Goal: Information Seeking & Learning: Find specific fact

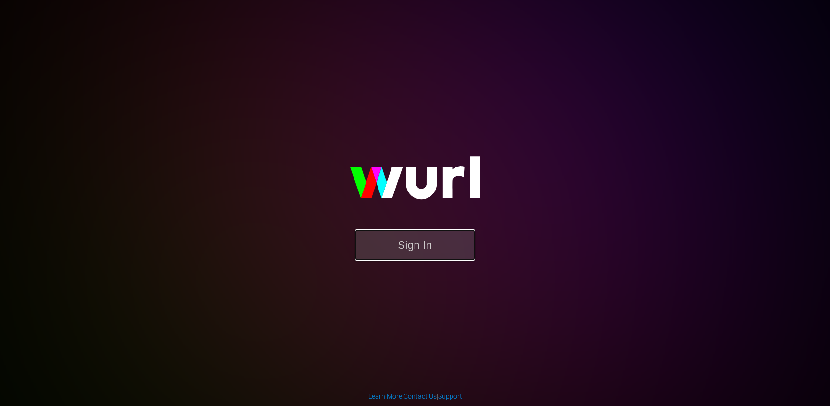
click at [456, 248] on button "Sign In" at bounding box center [415, 245] width 120 height 31
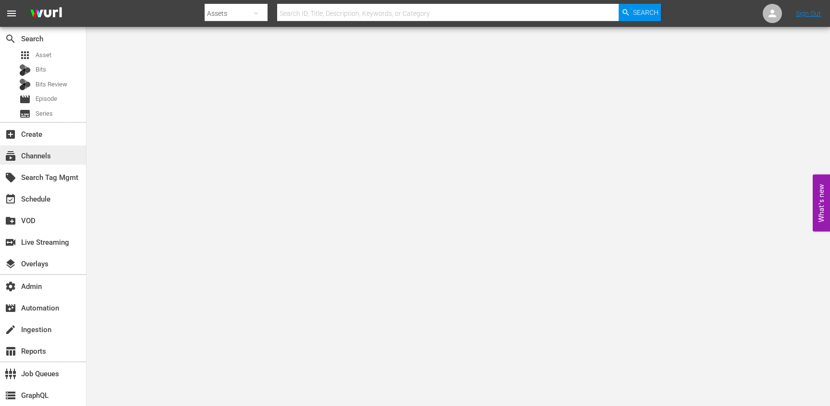
click at [42, 151] on div "subscriptions Channels" at bounding box center [27, 154] width 54 height 9
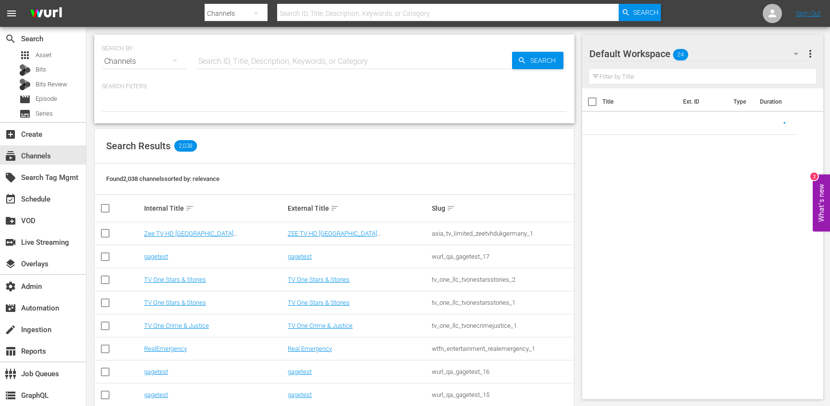
click at [230, 53] on input "text" at bounding box center [354, 61] width 316 height 23
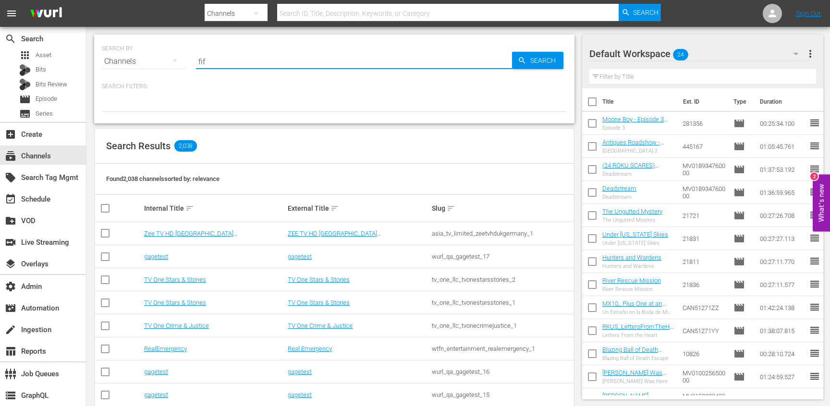
type input "fifa"
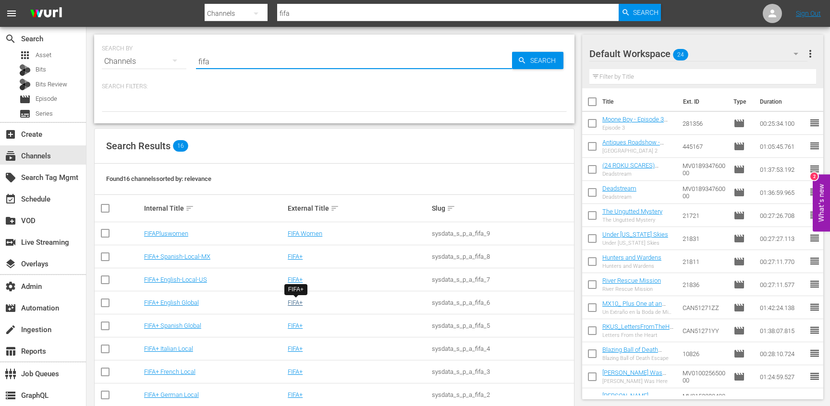
type input "fifa"
click at [296, 300] on link "FIFA+" at bounding box center [295, 302] width 15 height 7
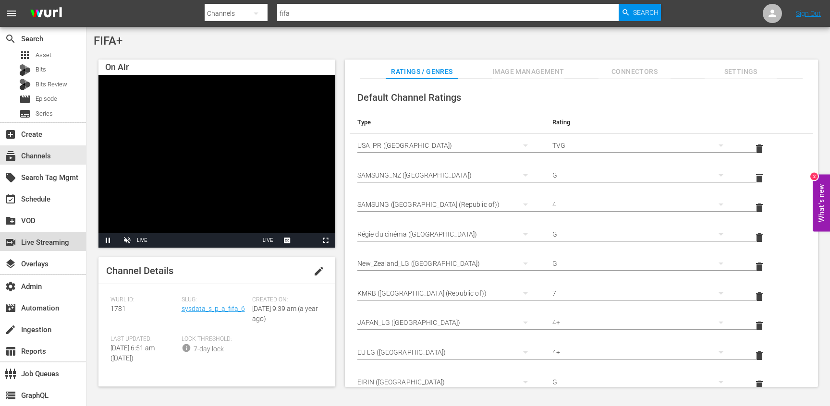
click at [42, 245] on div "switch_video Live Streaming" at bounding box center [27, 241] width 54 height 9
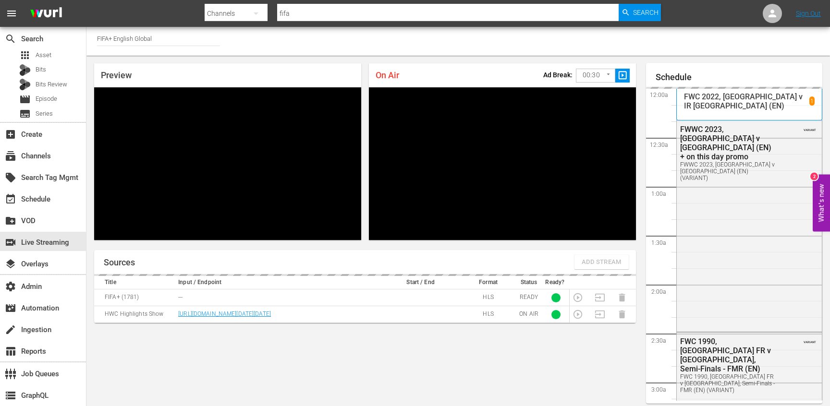
scroll to position [36, 0]
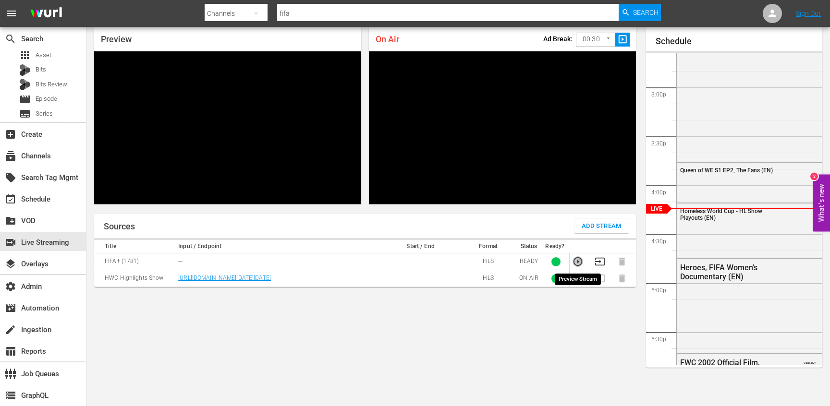
click at [574, 260] on icon "button" at bounding box center [577, 261] width 9 height 9
click at [271, 280] on link "https://d7pd9oqdl4d44.cloudfront.net/VOD-as-LIVE/VOD-as-LIVE/index-hls.m3u8?aws…" at bounding box center [224, 278] width 93 height 7
click at [184, 281] on link "https://d7pd9oqdl4d44.cloudfront.net/VOD-as-LIVE/VOD-as-LIVE/index-hls.m3u8?aws…" at bounding box center [224, 278] width 93 height 7
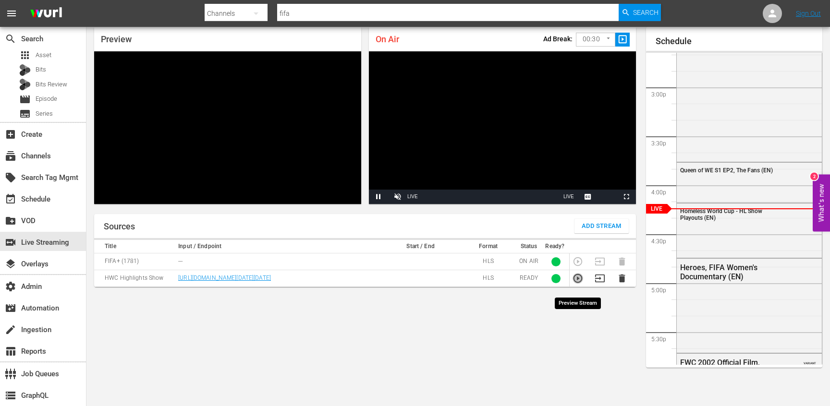
click at [579, 283] on icon "button" at bounding box center [577, 278] width 9 height 9
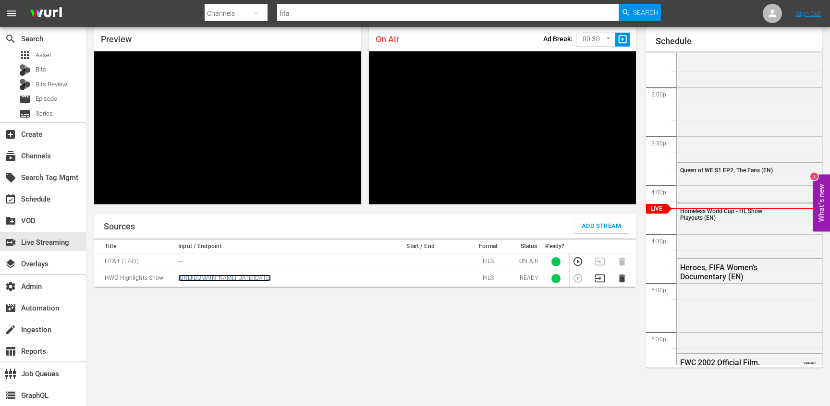
click at [267, 281] on link "https://d7pd9oqdl4d44.cloudfront.net/VOD-as-LIVE/VOD-as-LIVE/index-hls.m3u8?aws…" at bounding box center [224, 278] width 93 height 7
click at [45, 195] on div "event_available Schedule" at bounding box center [27, 198] width 54 height 9
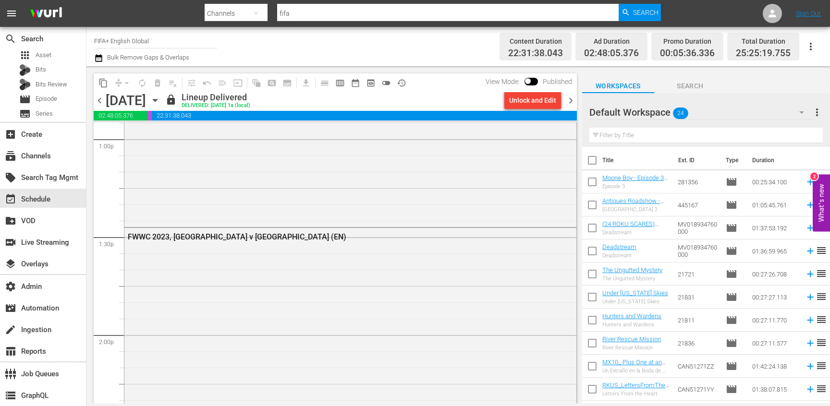
scroll to position [2426, 0]
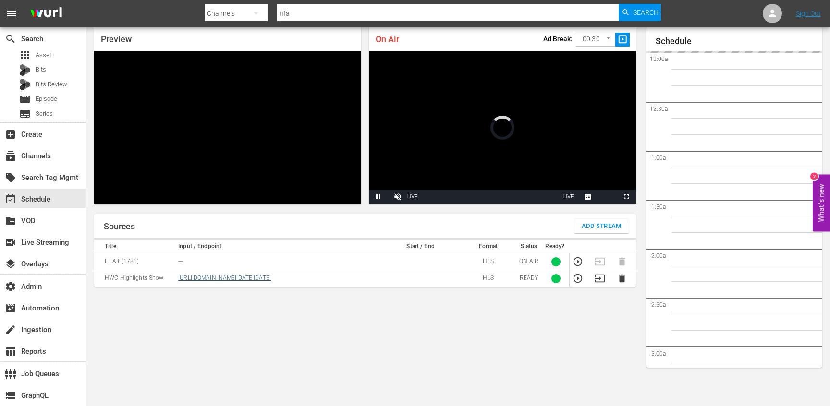
scroll to position [1454, 0]
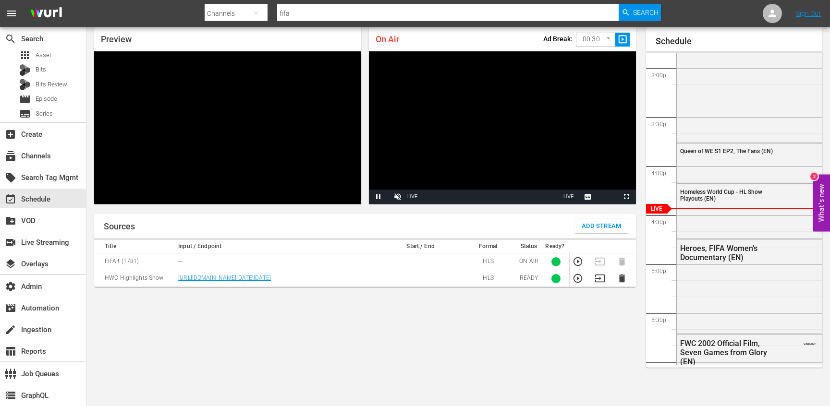
click at [578, 283] on icon "button" at bounding box center [577, 278] width 9 height 9
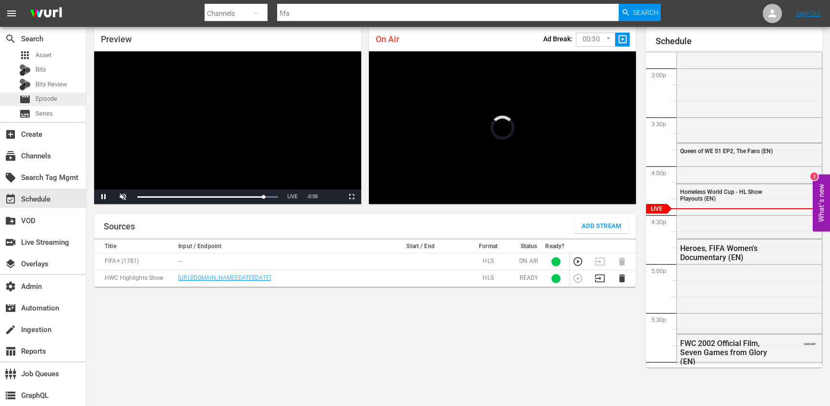
click at [39, 96] on span "Episode" at bounding box center [47, 99] width 22 height 10
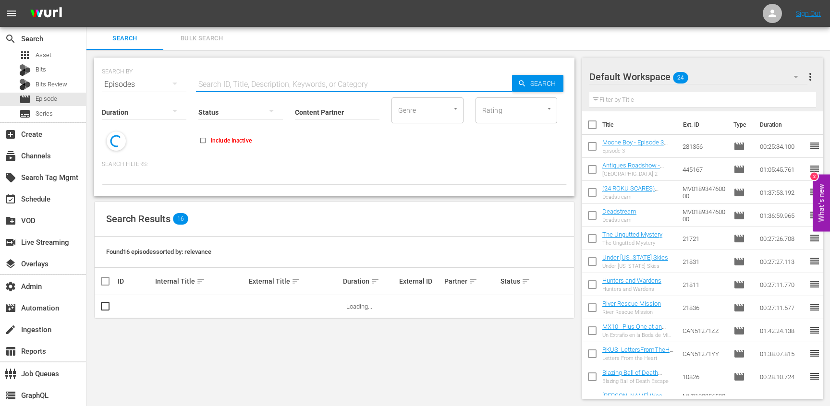
click at [224, 84] on input "text" at bounding box center [354, 84] width 316 height 23
paste input "50306642"
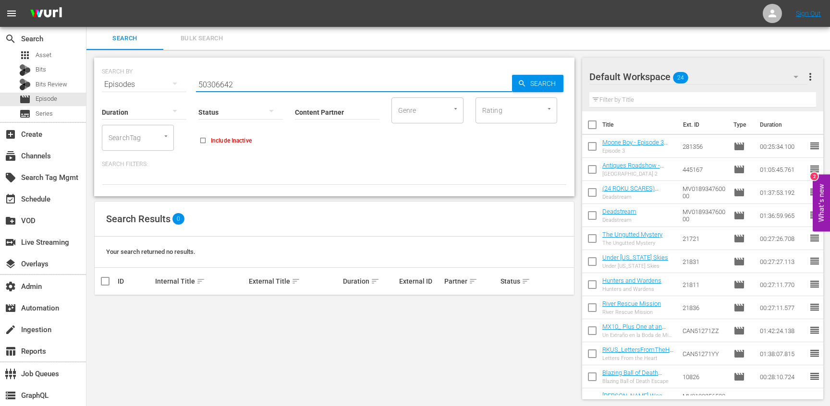
type input "50306642"
click at [204, 140] on input "Include Inactive" at bounding box center [203, 142] width 16 height 16
checkbox input "false"
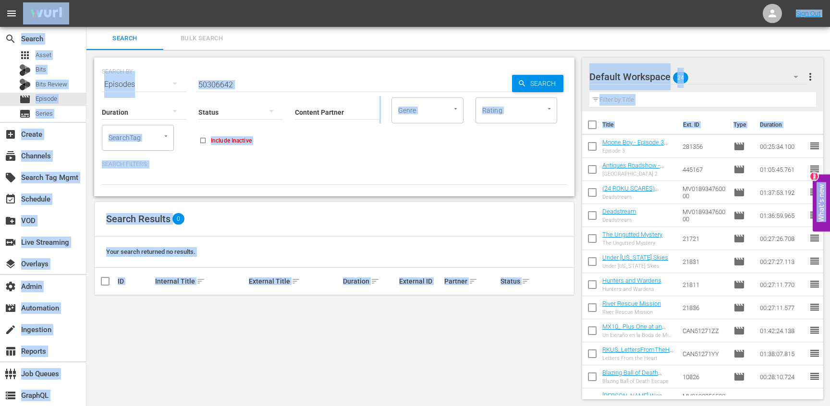
click at [229, 84] on input "50306642" at bounding box center [354, 84] width 316 height 23
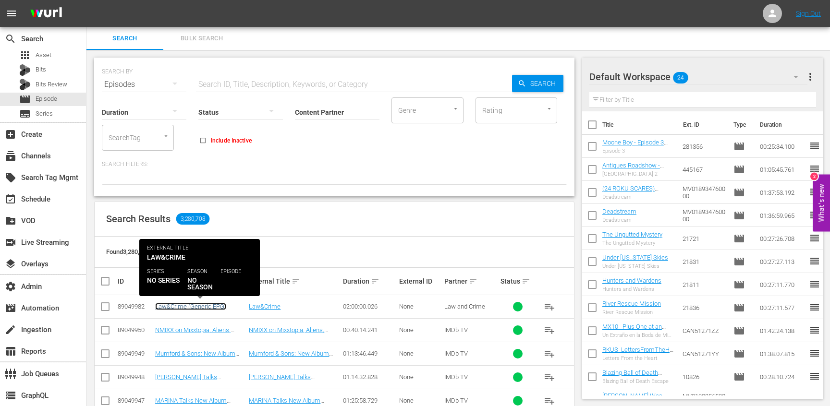
click at [185, 309] on link "Law&Crime (Generic EPG)" at bounding box center [190, 306] width 71 height 7
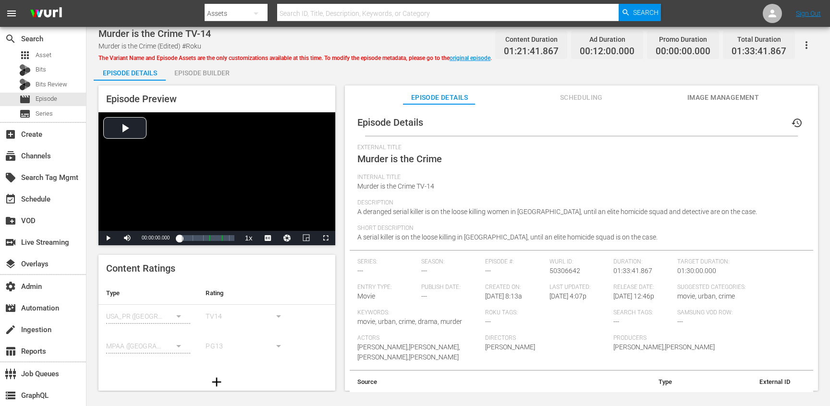
click at [804, 41] on icon "button" at bounding box center [806, 45] width 12 height 12
click at [471, 53] on div "The Variant Name and Episode Assets are the only customizations available at th…" at bounding box center [294, 57] width 393 height 12
click at [471, 55] on link "original episode" at bounding box center [469, 58] width 41 height 7
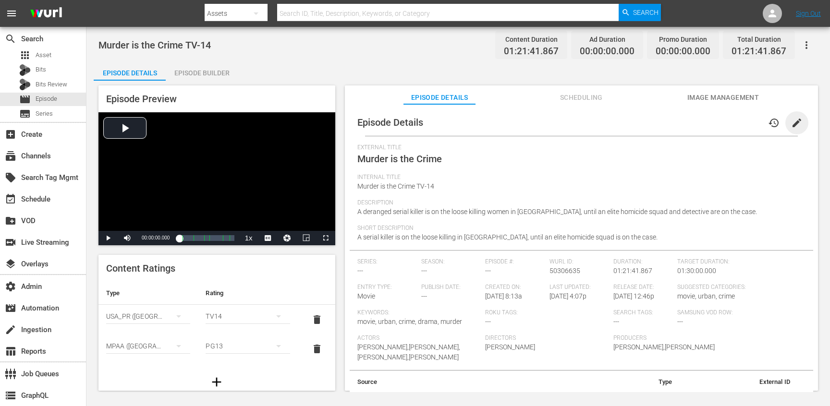
click at [791, 122] on span "edit" at bounding box center [797, 123] width 12 height 12
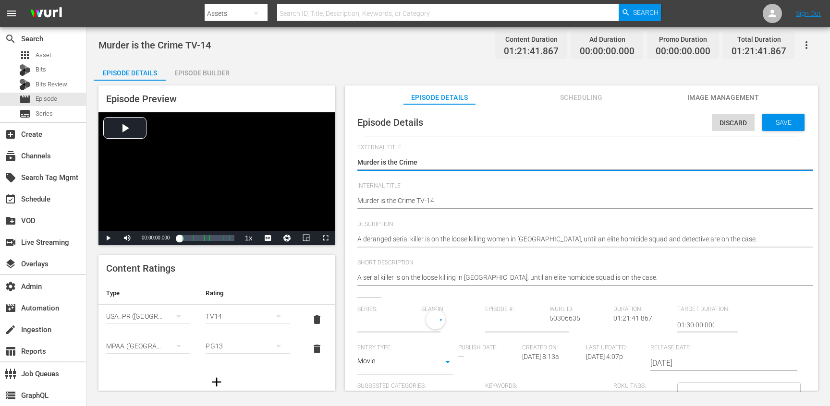
type input "No Series"
click at [727, 117] on div "Discard" at bounding box center [733, 123] width 43 height 18
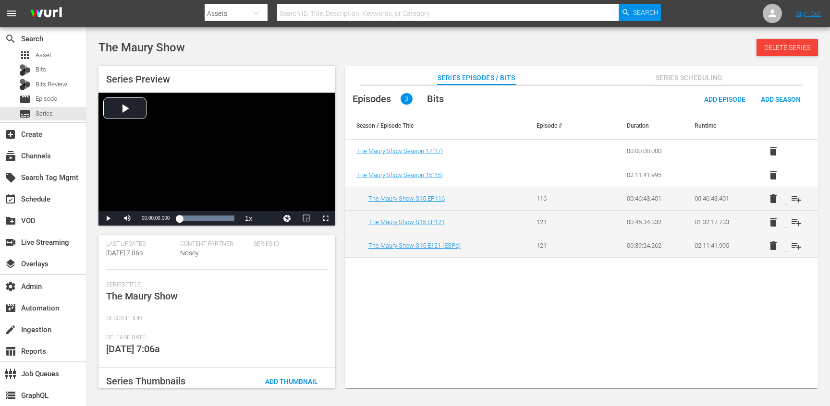
scroll to position [97, 0]
